Goal: Transaction & Acquisition: Purchase product/service

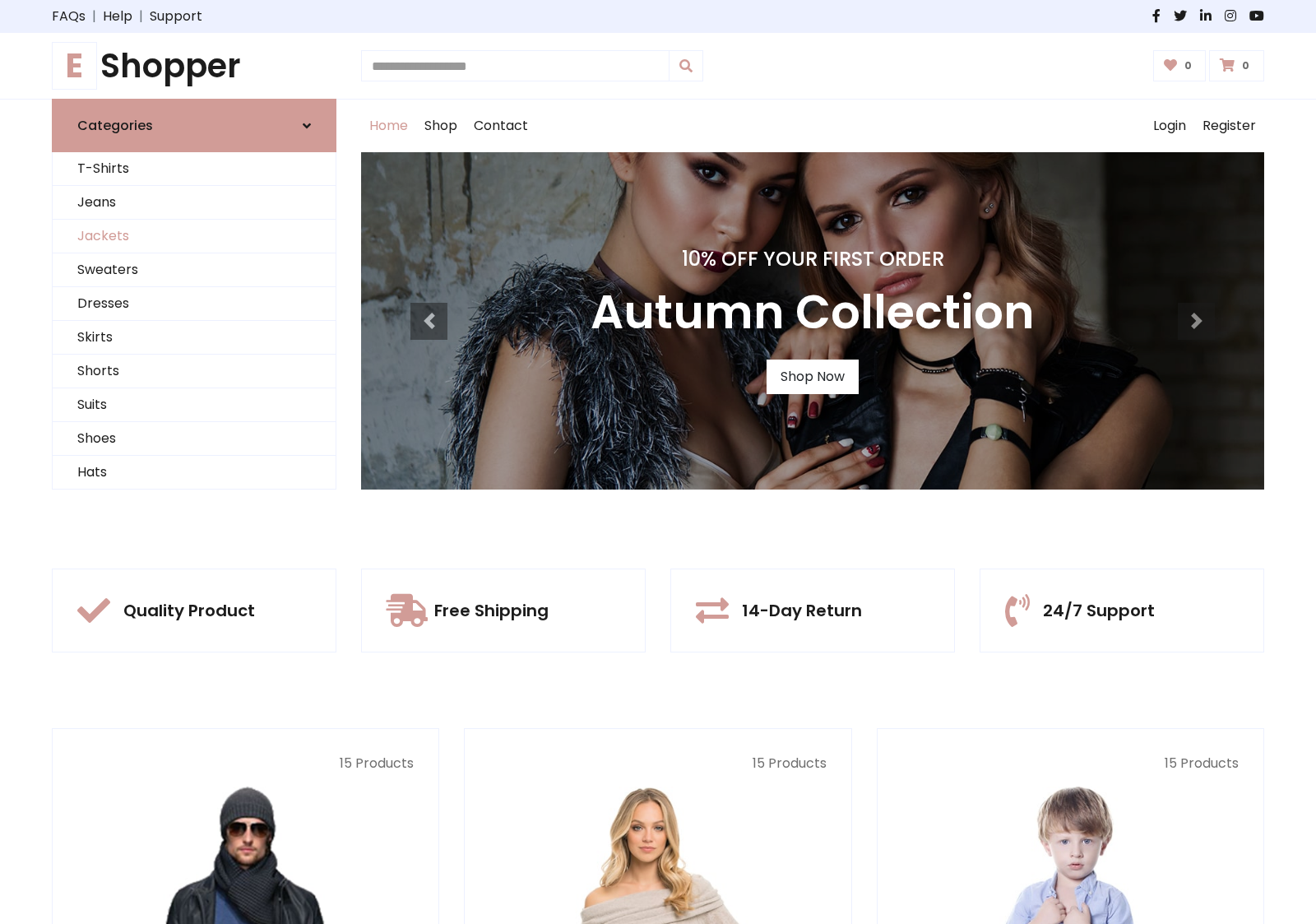
click at [194, 236] on link "Jackets" at bounding box center [194, 236] width 283 height 34
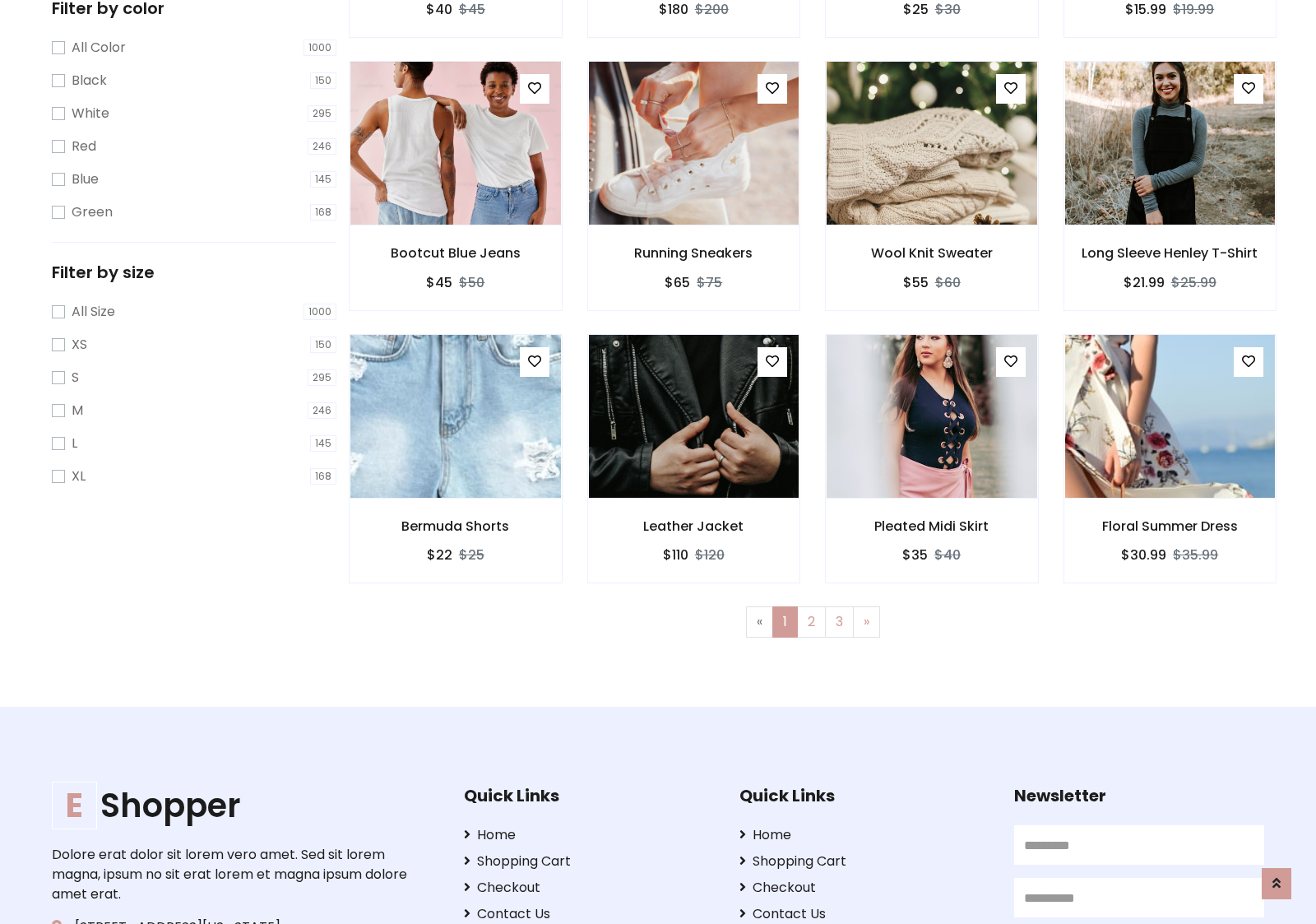
scroll to position [450, 0]
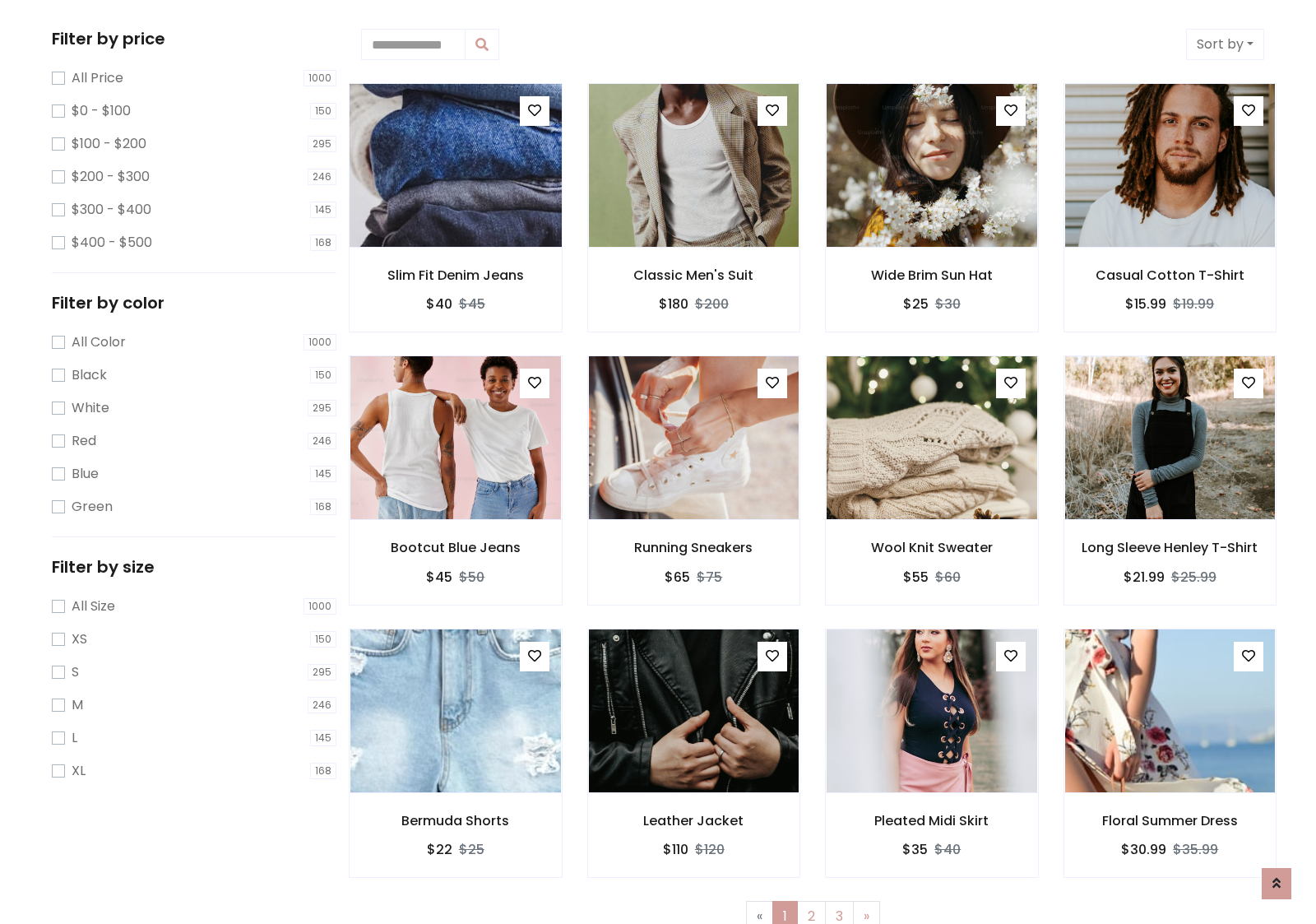
click at [455, 166] on img at bounding box center [455, 166] width 253 height 395
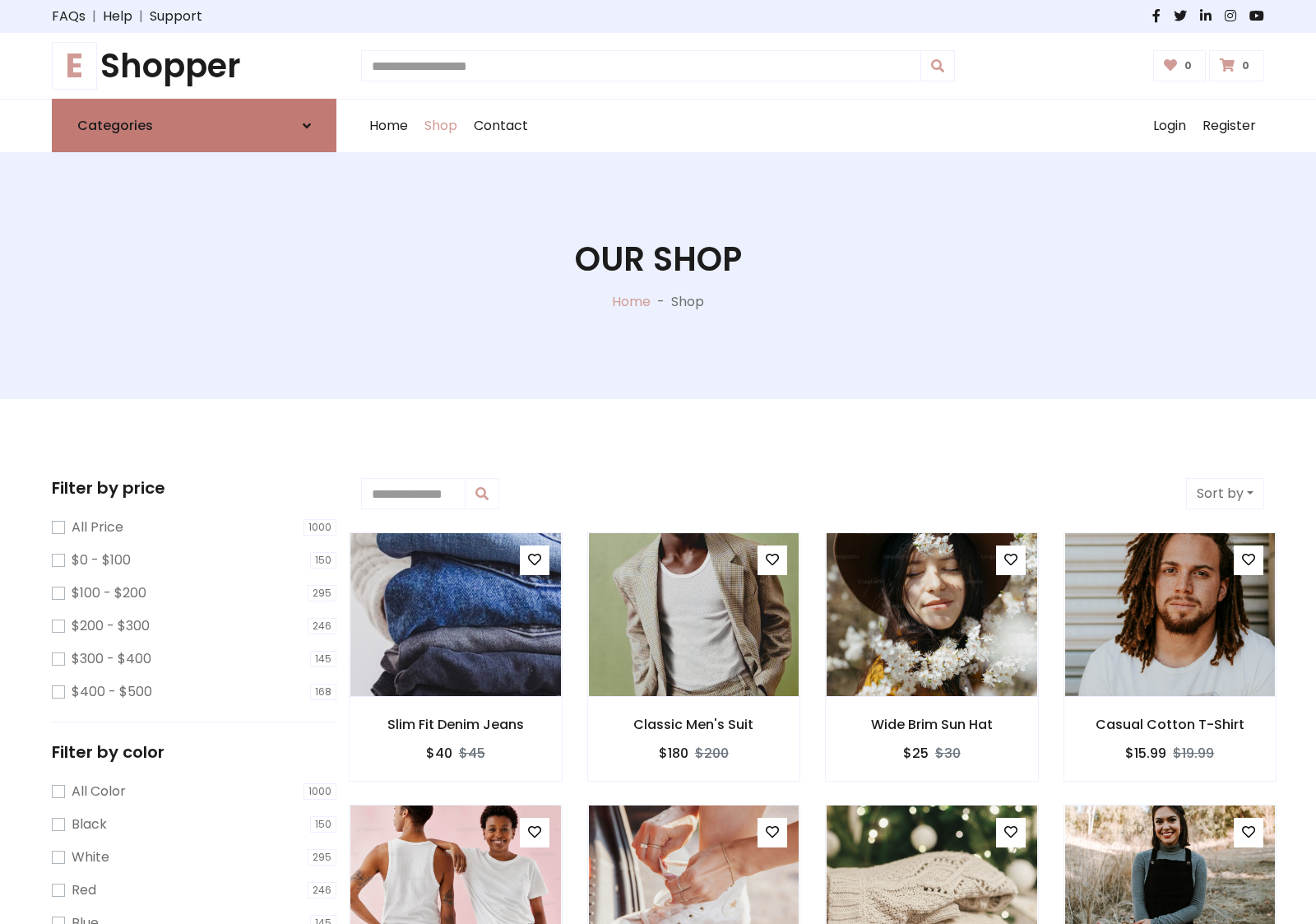
click at [194, 125] on link "Categories" at bounding box center [194, 125] width 285 height 54
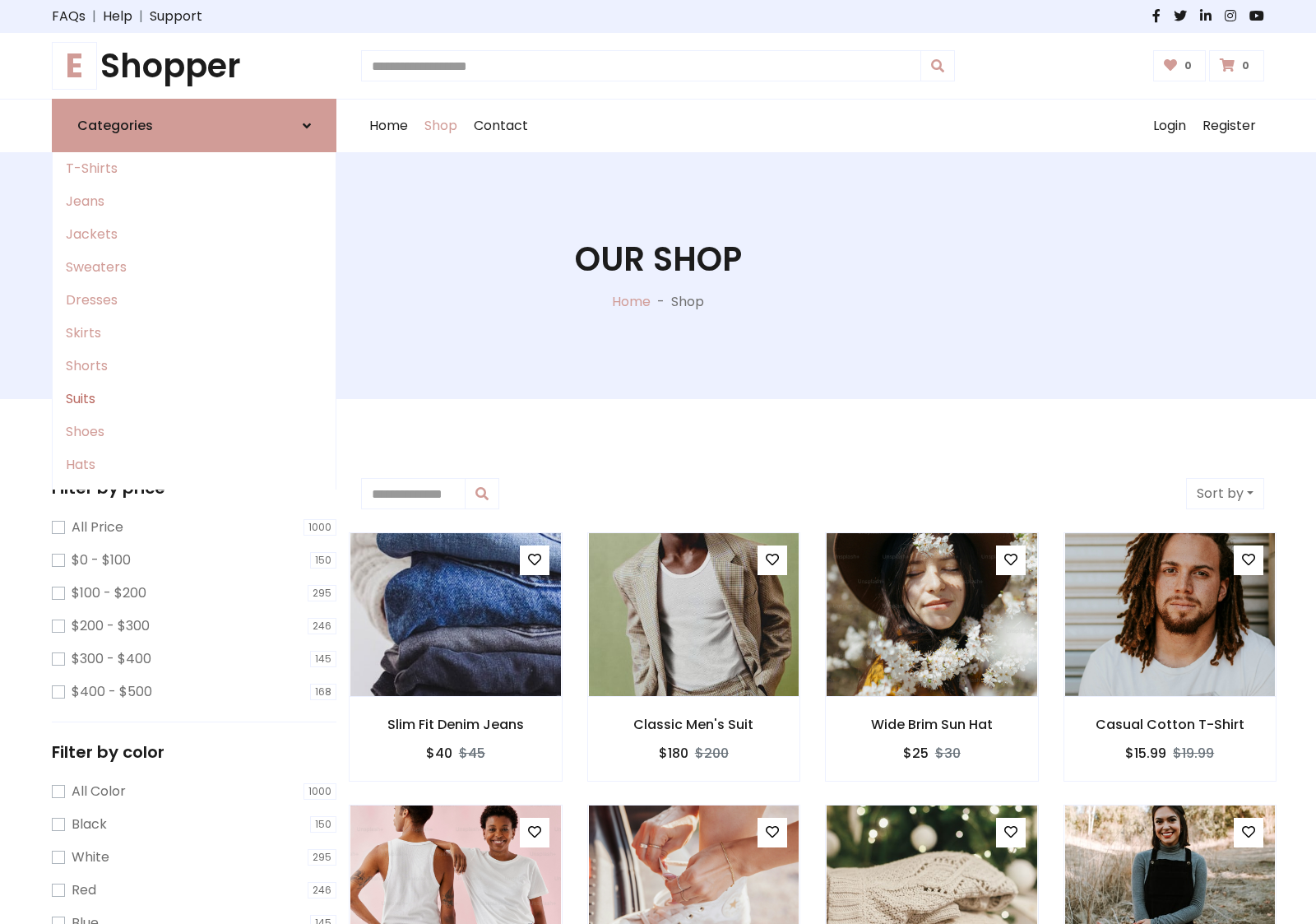
click at [194, 399] on link "Suits" at bounding box center [194, 399] width 283 height 33
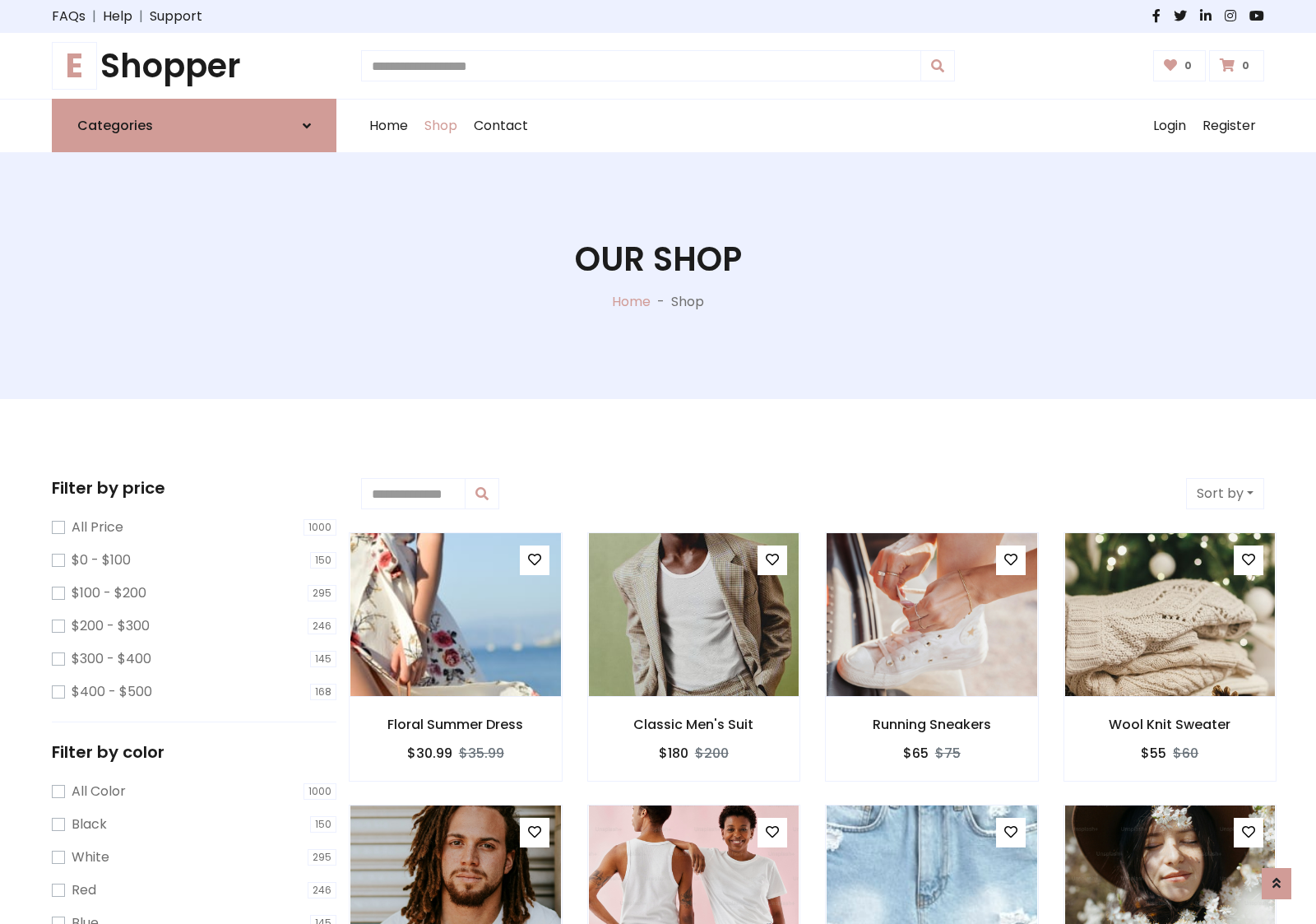
scroll to position [909, 0]
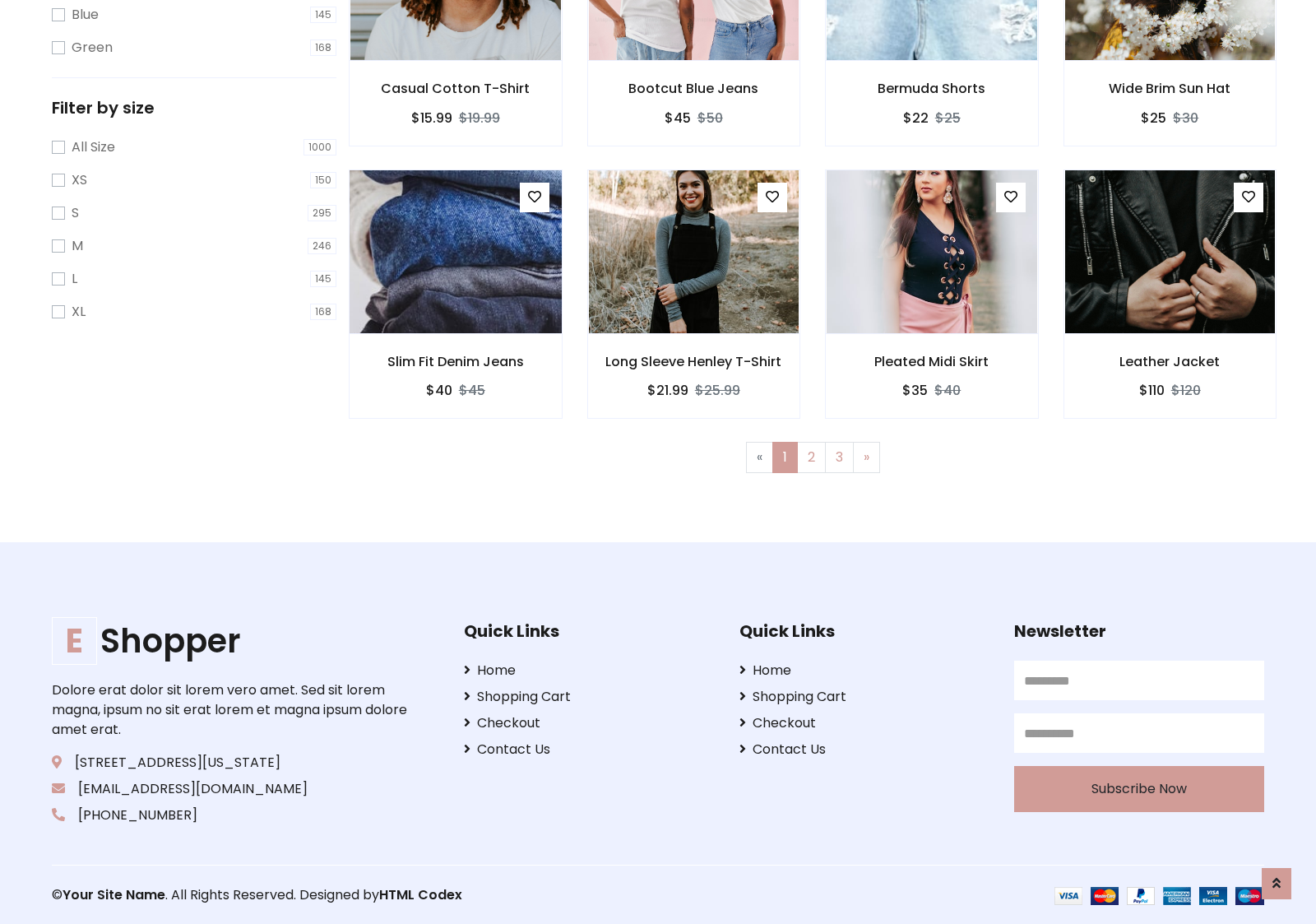
click at [455, 251] on img at bounding box center [455, 252] width 253 height 395
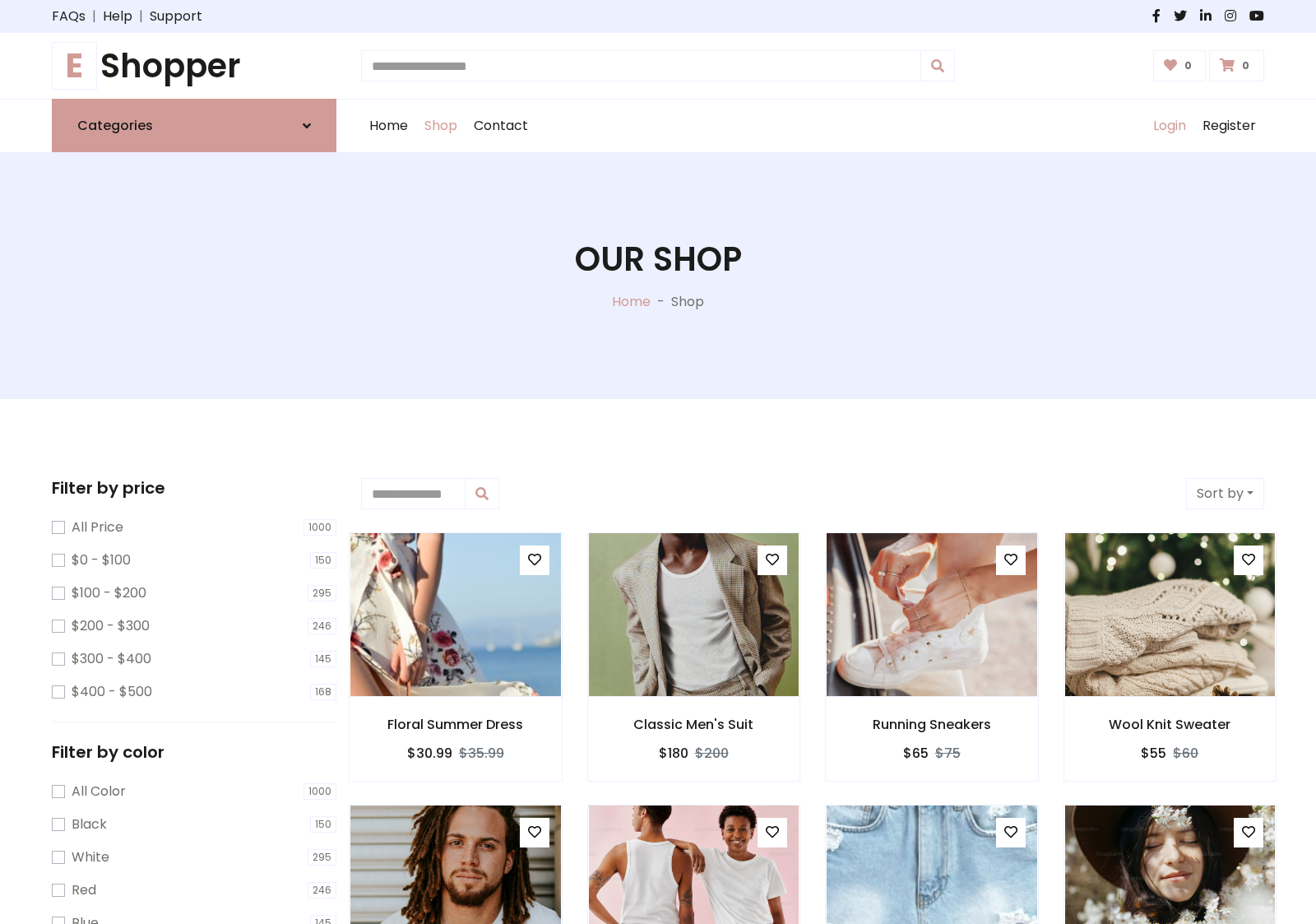
click at [1169, 126] on link "Login" at bounding box center [1170, 125] width 50 height 53
click at [307, 125] on icon at bounding box center [307, 126] width 8 height 13
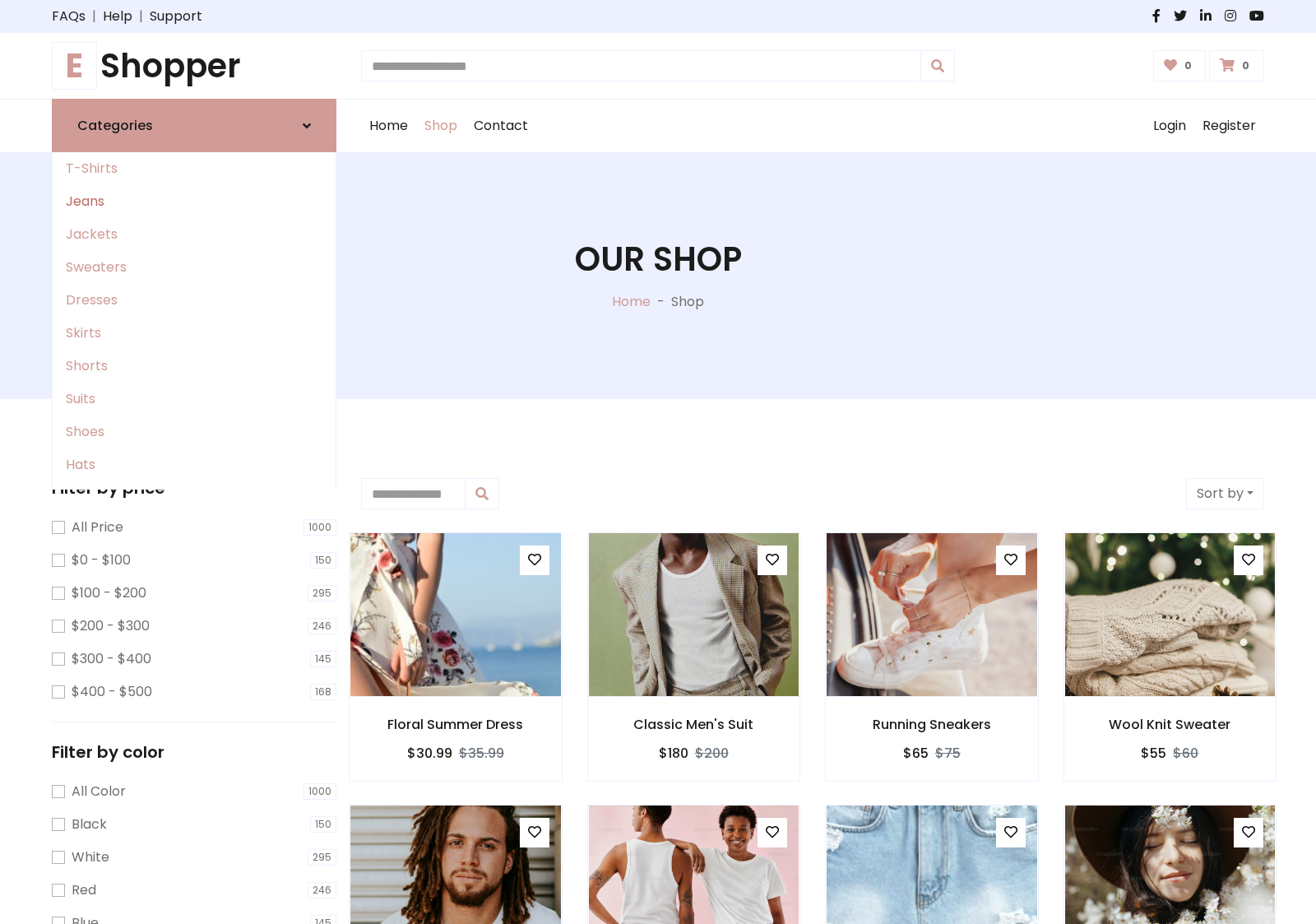
click at [194, 202] on link "Jeans" at bounding box center [194, 201] width 283 height 33
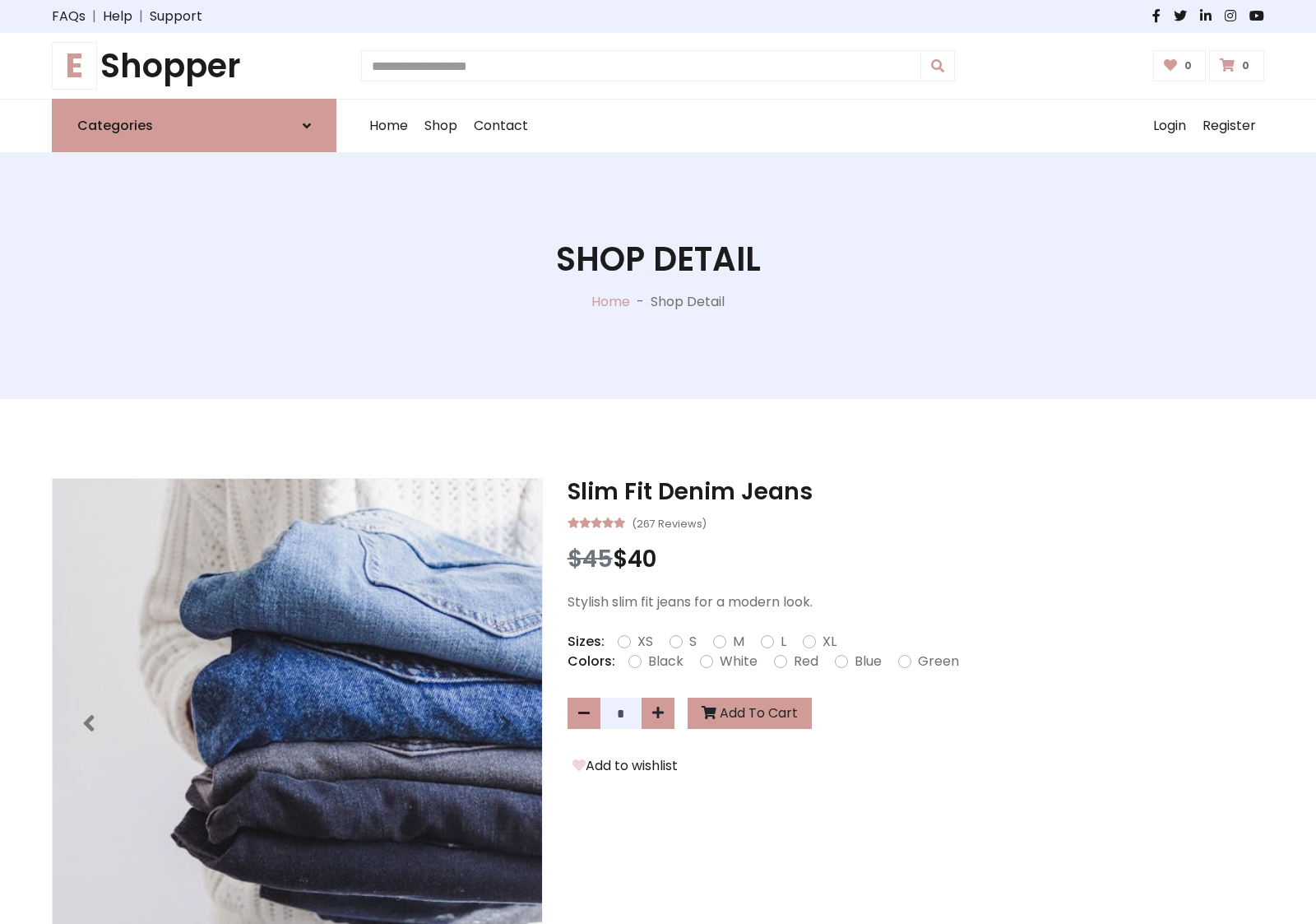
scroll to position [1168, 0]
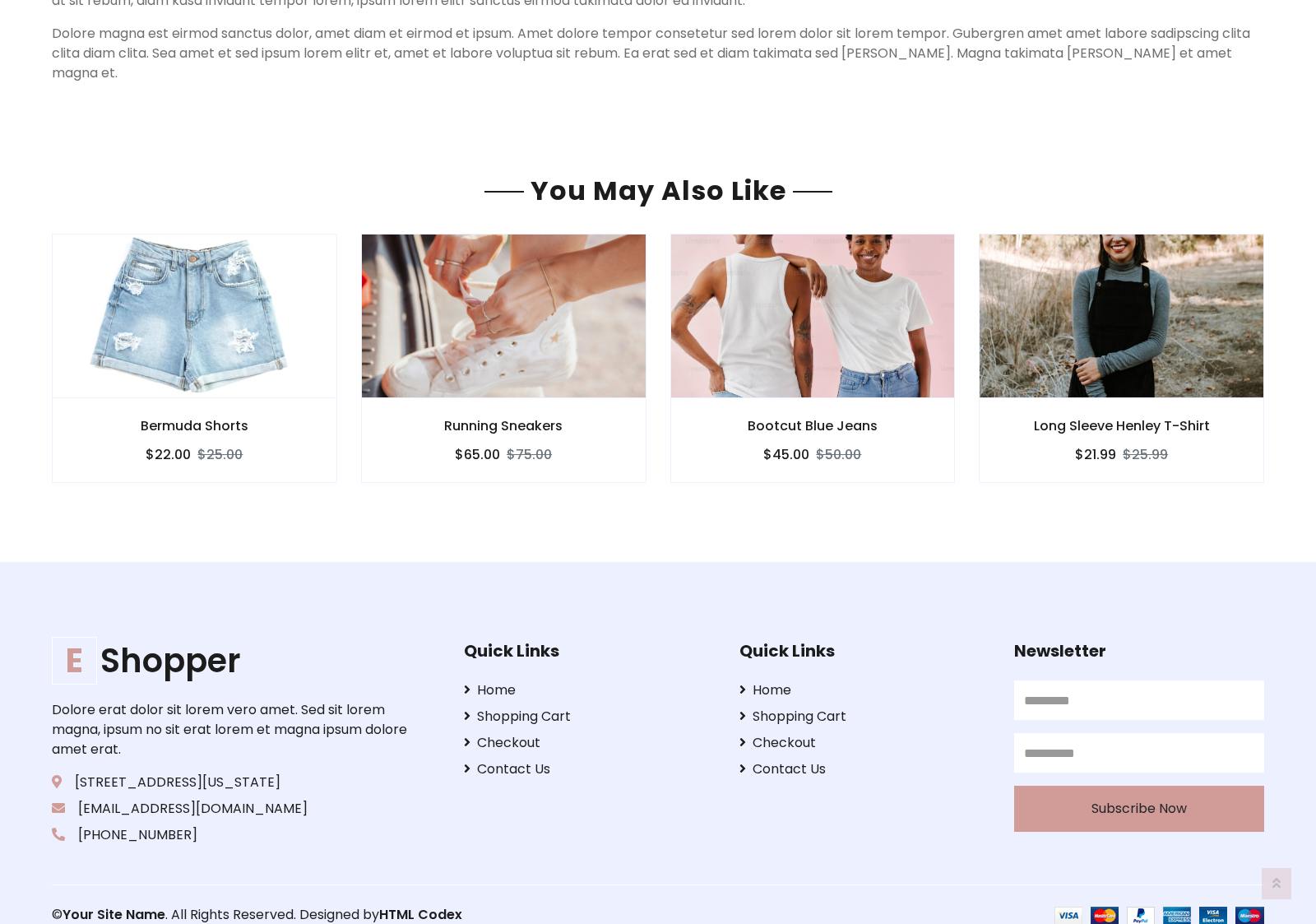
scroll to position [1168, 0]
